Goal: Information Seeking & Learning: Learn about a topic

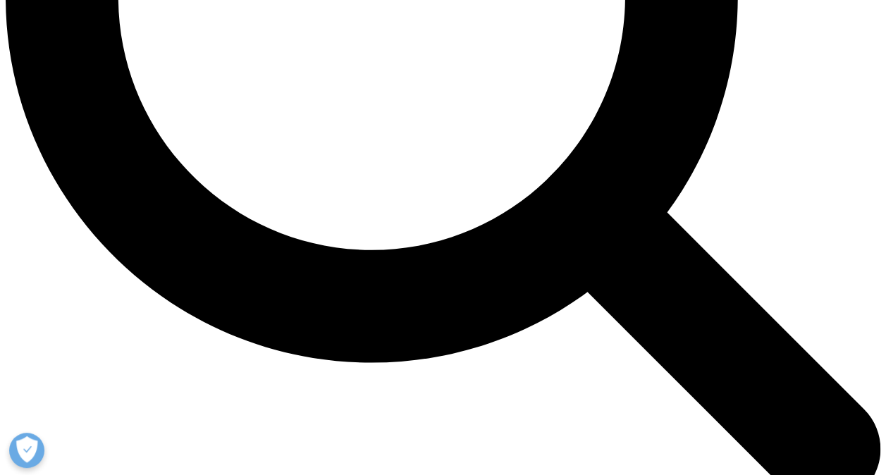
scroll to position [1269, 0]
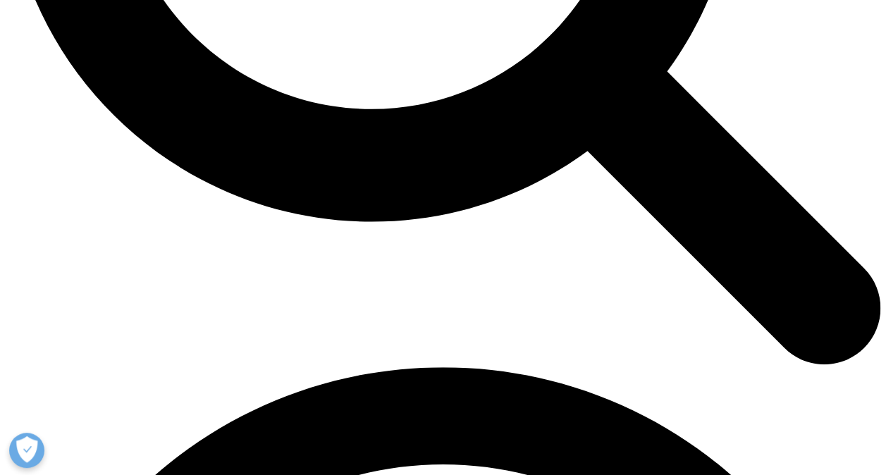
scroll to position [1410, 0]
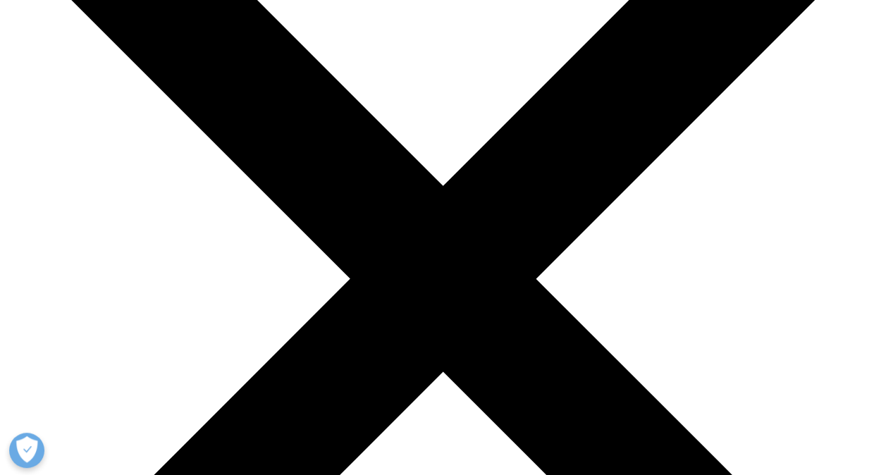
scroll to position [141, 0]
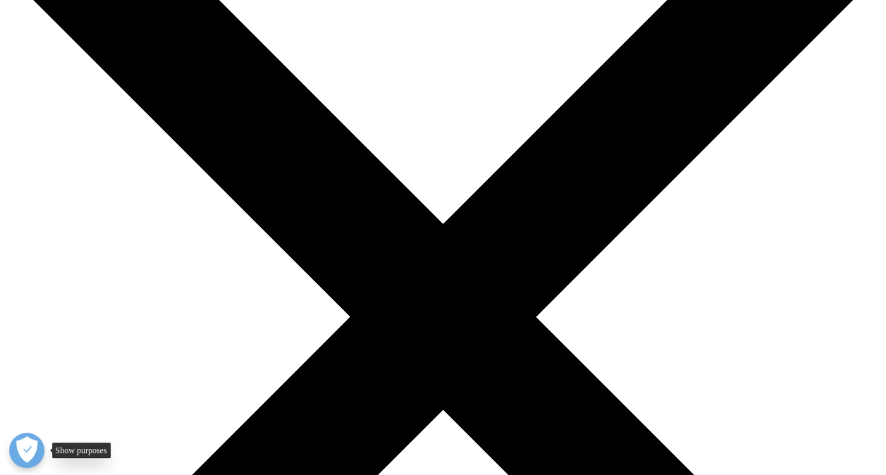
click at [35, 448] on button "Open Preferences" at bounding box center [26, 450] width 35 height 35
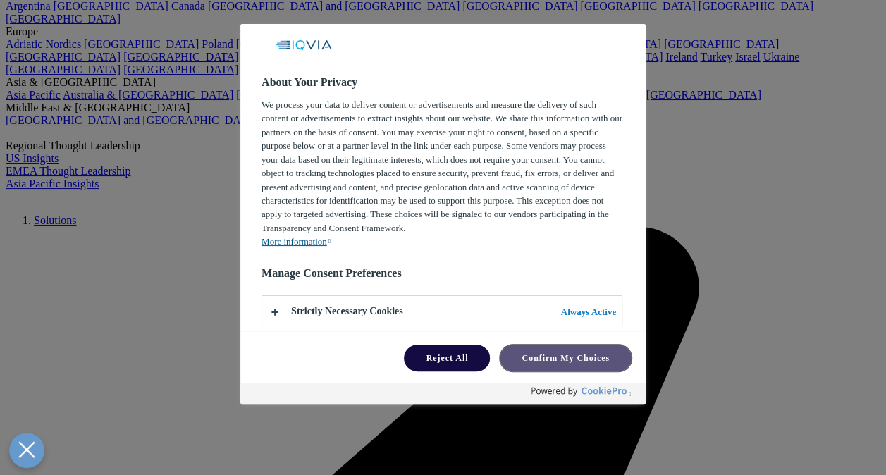
click at [555, 359] on button "Confirm My Choices" at bounding box center [566, 358] width 132 height 27
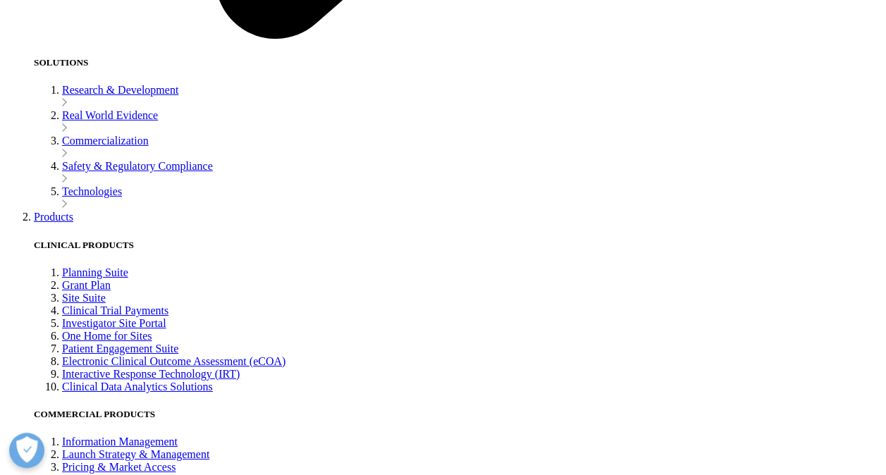
scroll to position [2397, 0]
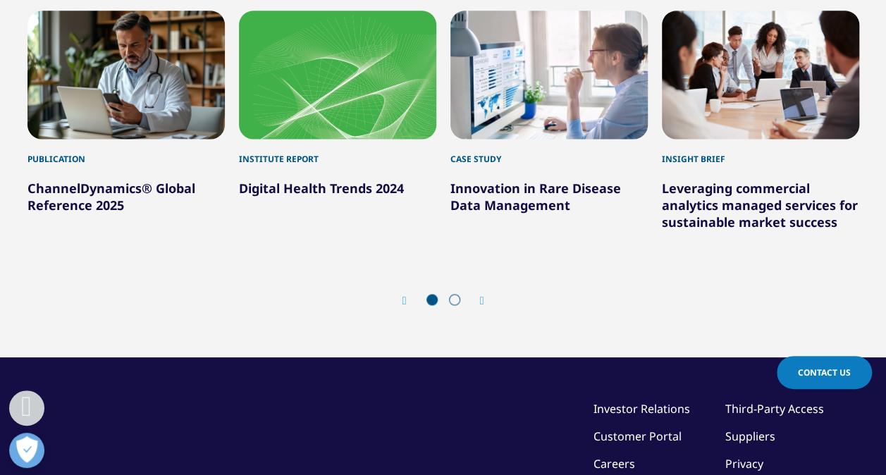
scroll to position [987, 0]
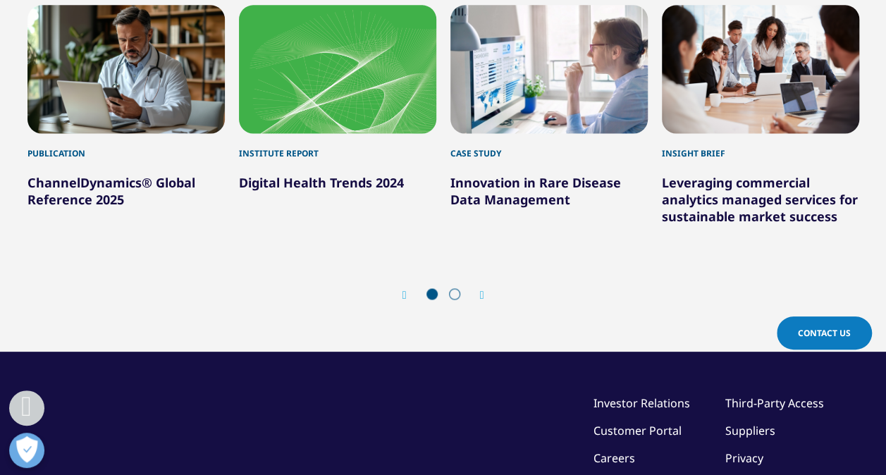
click at [484, 296] on icon "Next slide" at bounding box center [482, 295] width 4 height 11
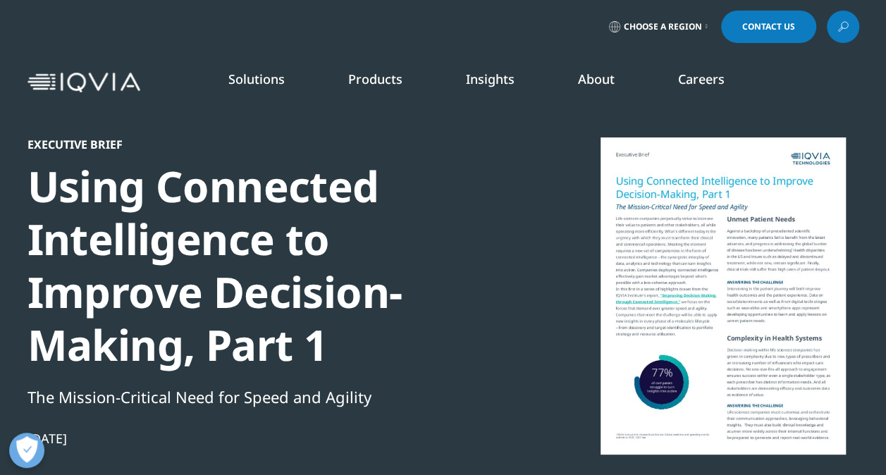
scroll to position [0, 0]
click at [117, 85] on img at bounding box center [83, 83] width 113 height 20
